Goal: Task Accomplishment & Management: Use online tool/utility

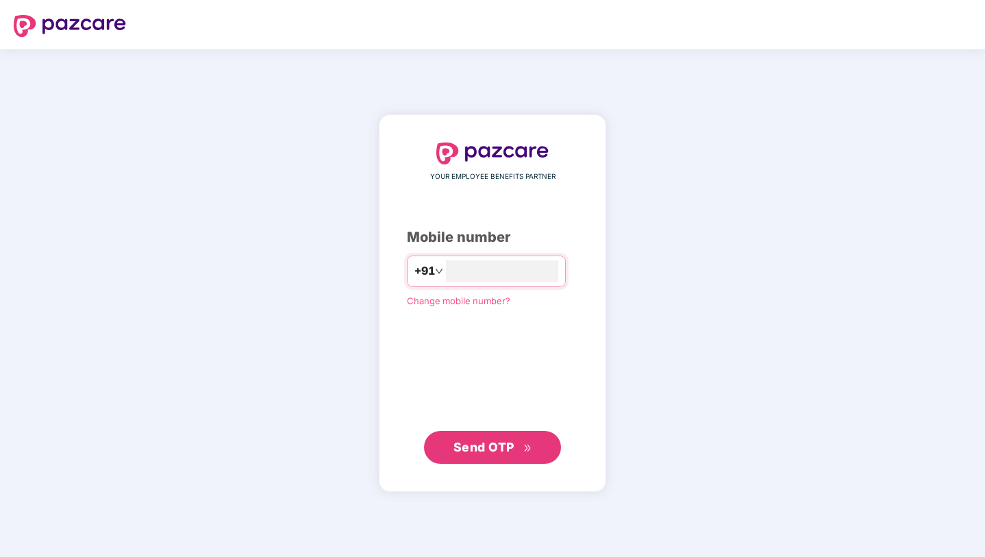
type input "**********"
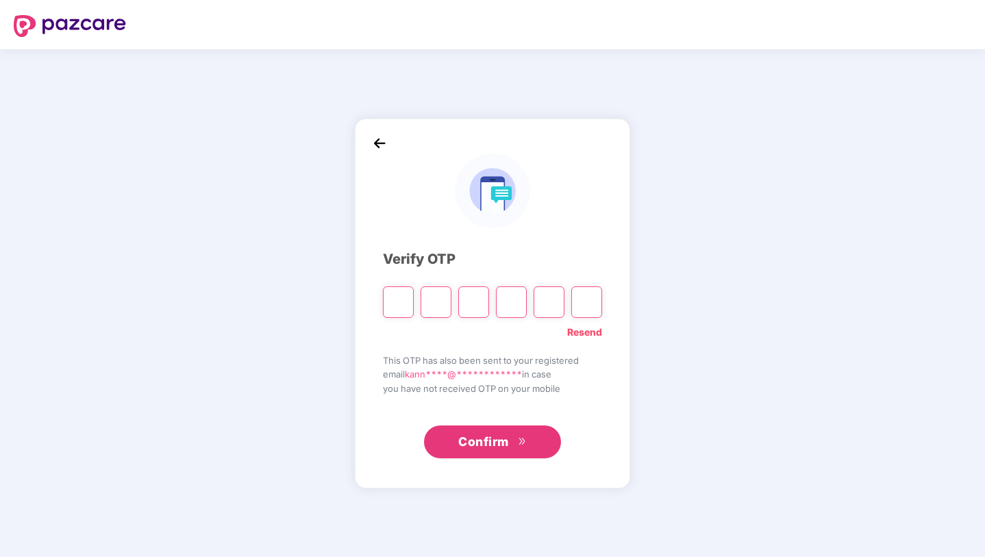
type input "*"
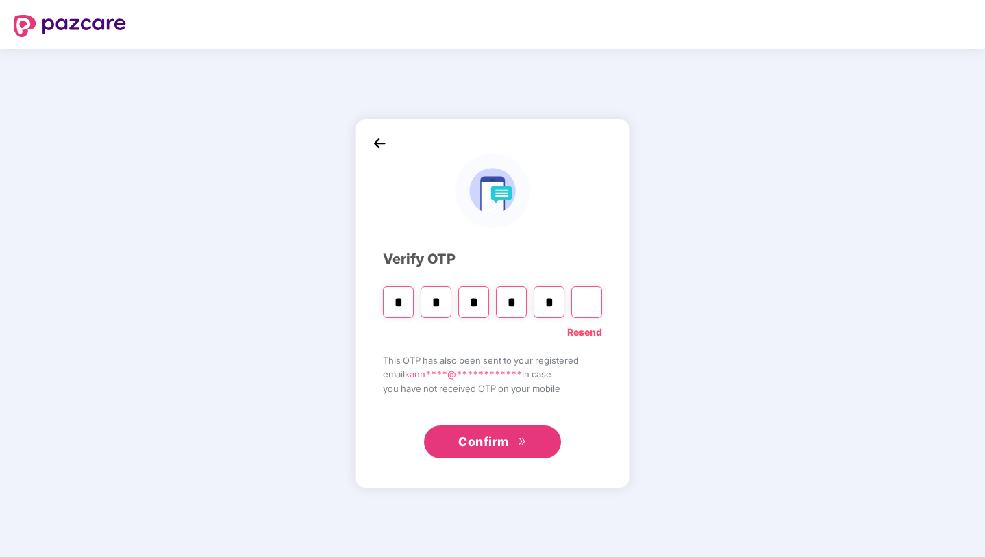
type input "*"
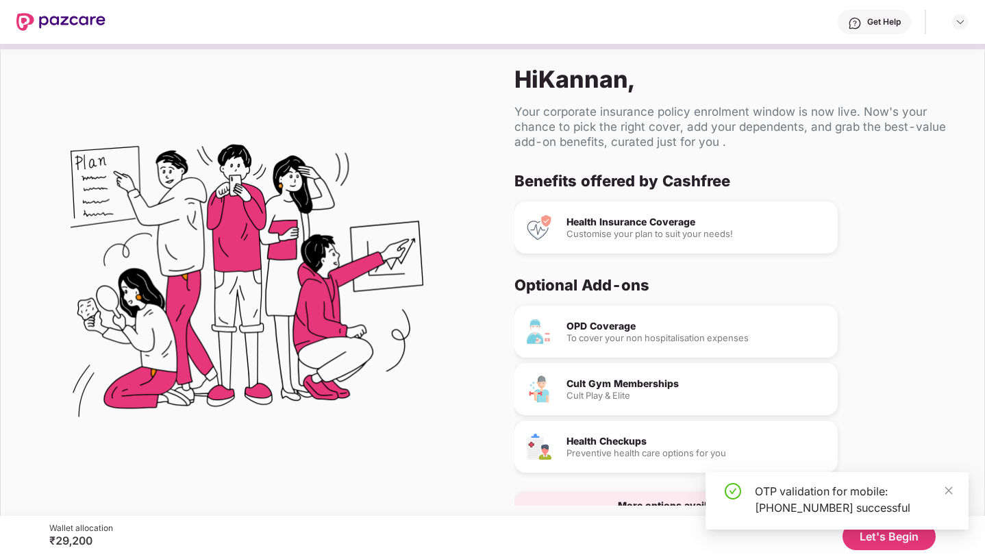
scroll to position [36, 0]
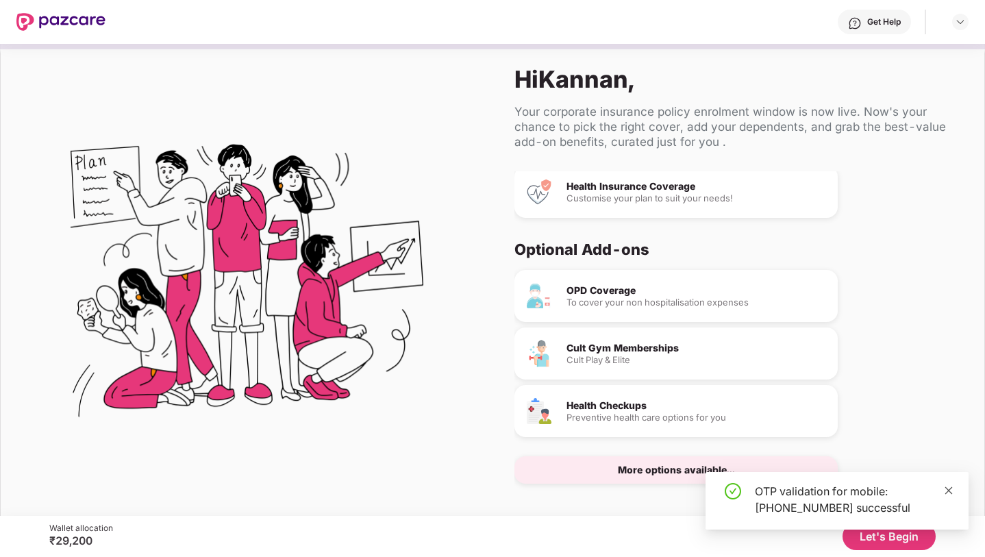
click at [952, 487] on icon "close" at bounding box center [949, 491] width 10 height 10
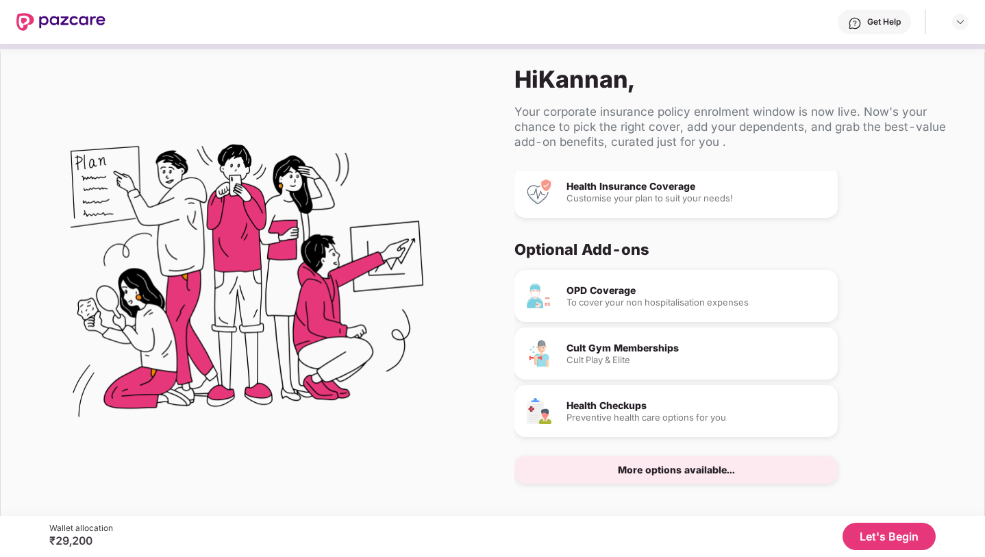
scroll to position [12, 0]
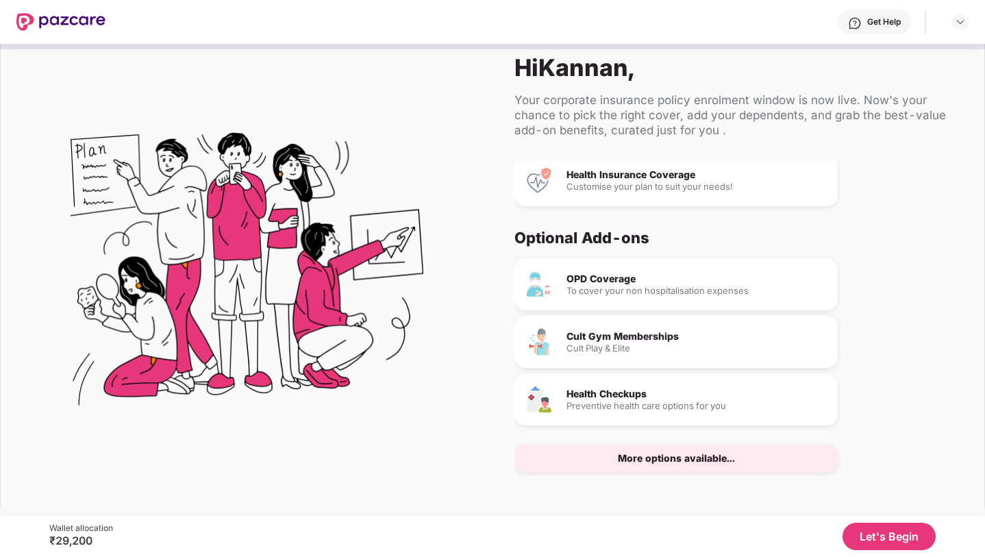
click at [869, 542] on button "Let's Begin" at bounding box center [889, 536] width 93 height 27
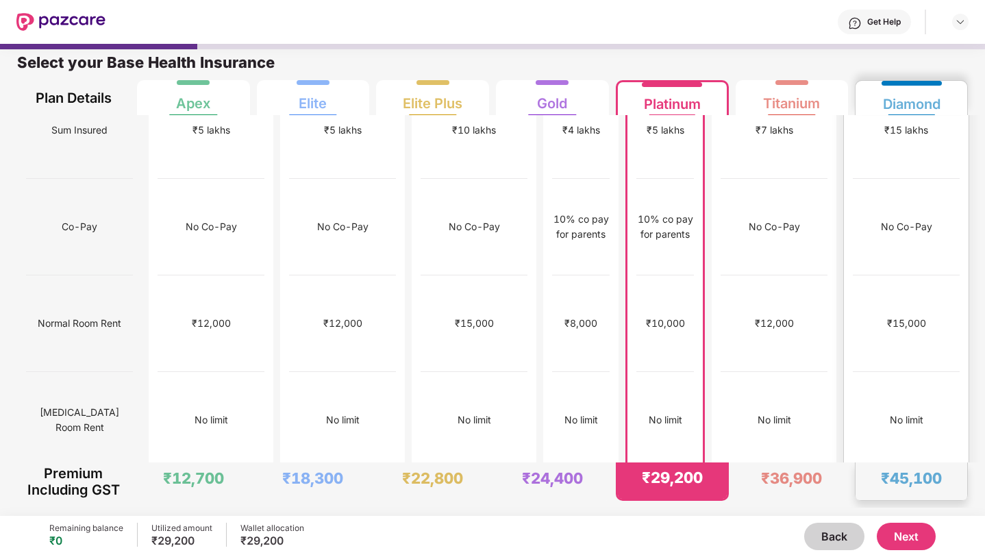
scroll to position [0, 0]
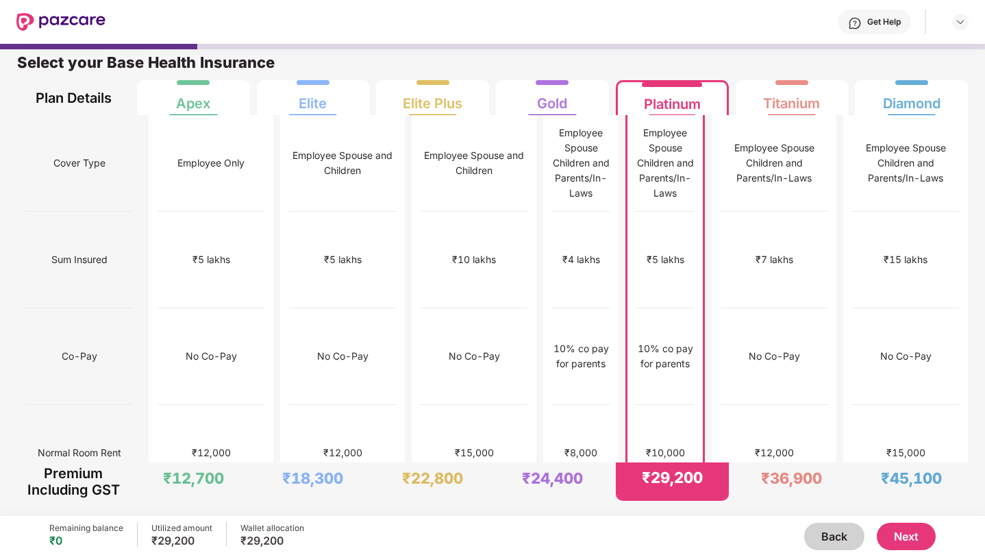
click at [919, 545] on button "Next" at bounding box center [906, 536] width 59 height 27
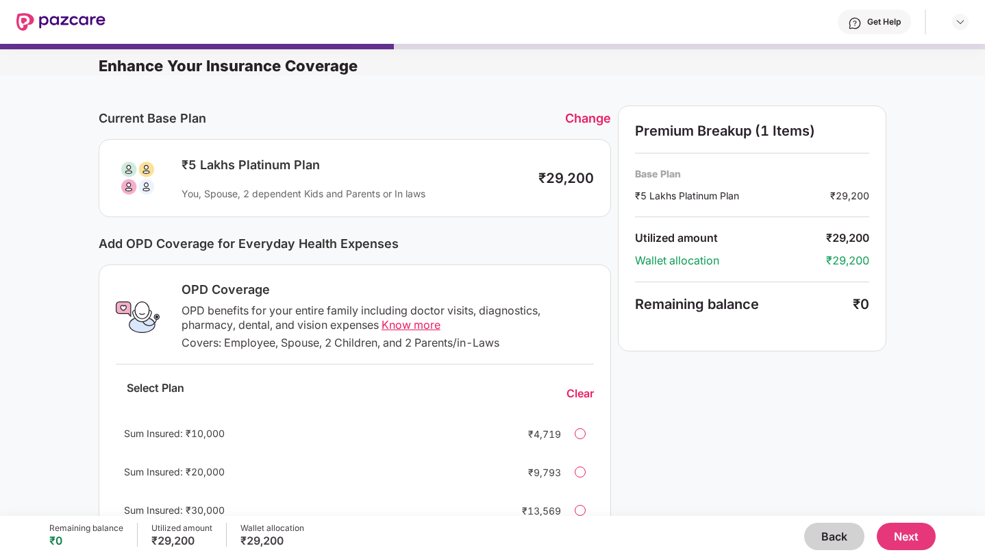
click at [913, 543] on button "Next" at bounding box center [906, 536] width 59 height 27
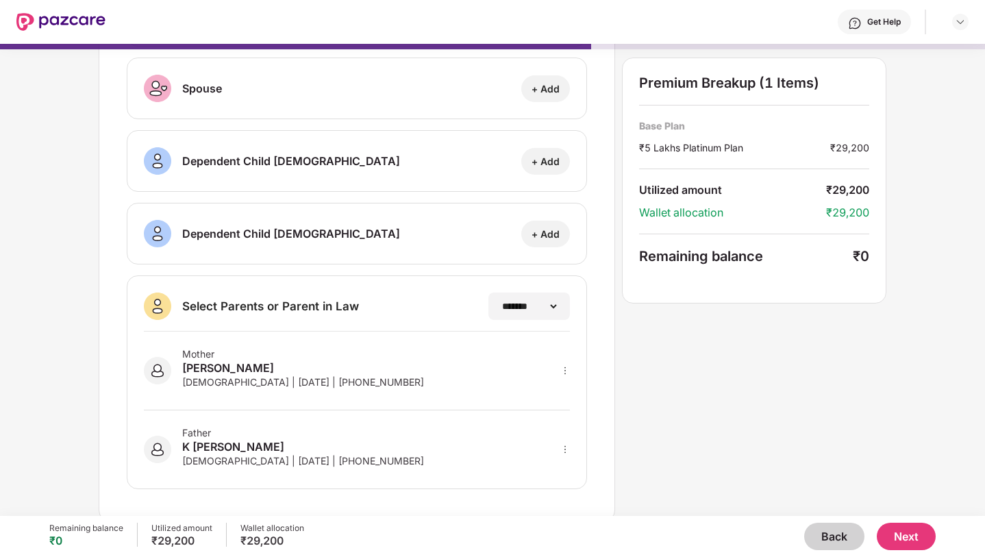
scroll to position [155, 0]
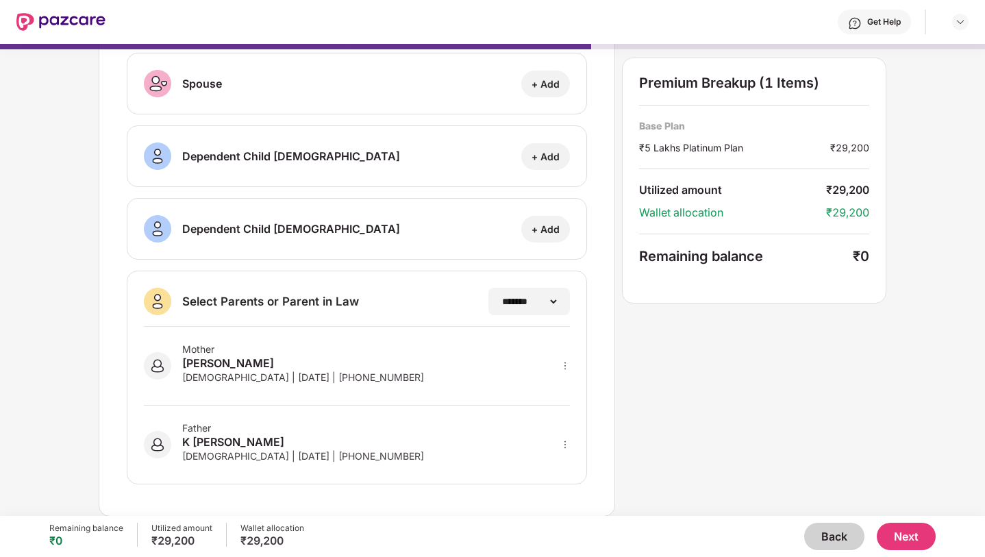
click at [897, 529] on button "Next" at bounding box center [906, 536] width 59 height 27
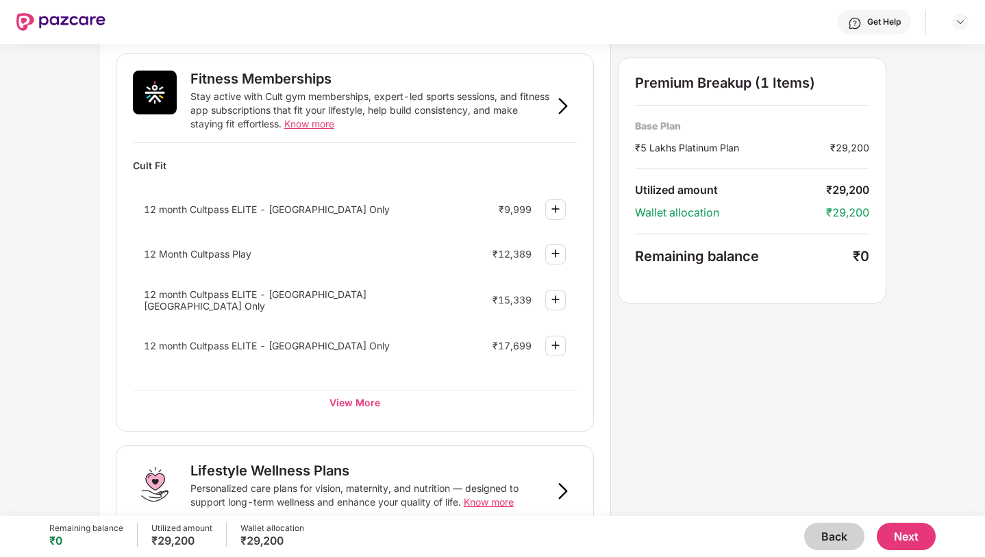
scroll to position [793, 0]
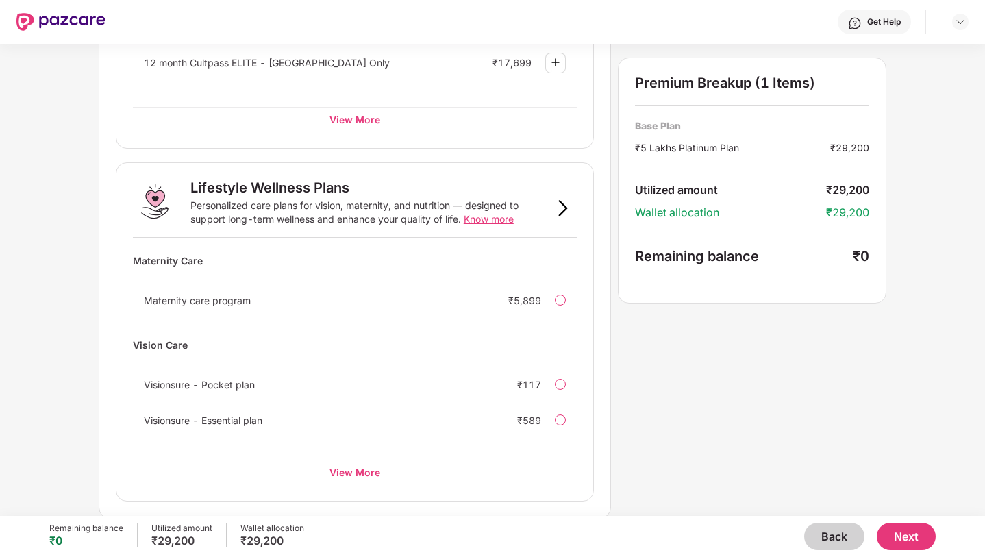
click at [928, 531] on button "Next" at bounding box center [906, 536] width 59 height 27
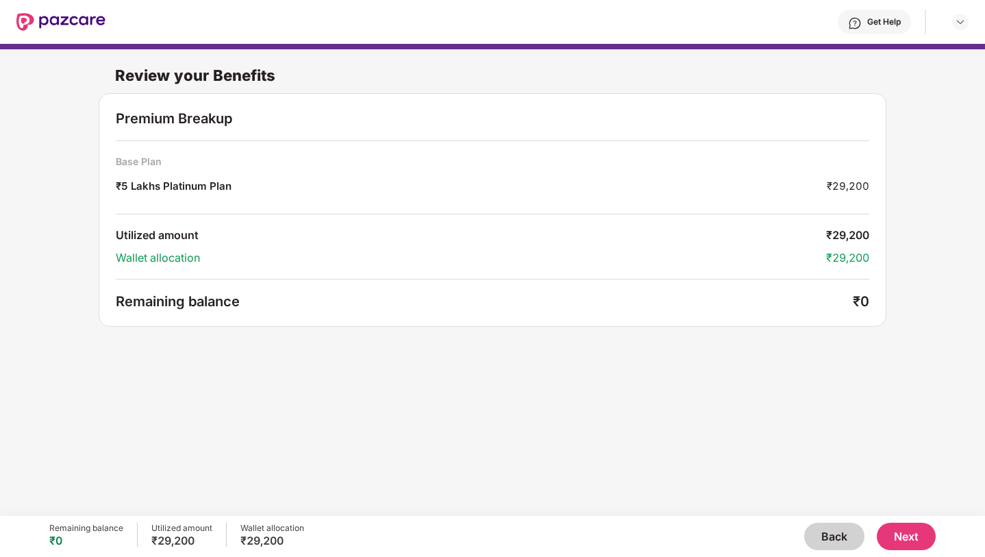
click at [928, 531] on button "Next" at bounding box center [906, 536] width 59 height 27
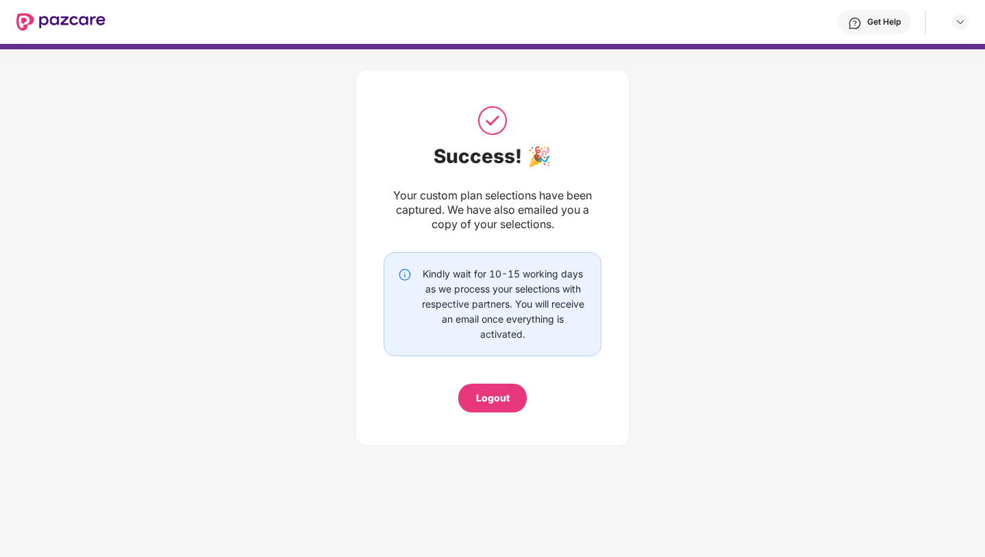
click at [502, 402] on div "Logout" at bounding box center [493, 397] width 34 height 15
